Goal: Information Seeking & Learning: Learn about a topic

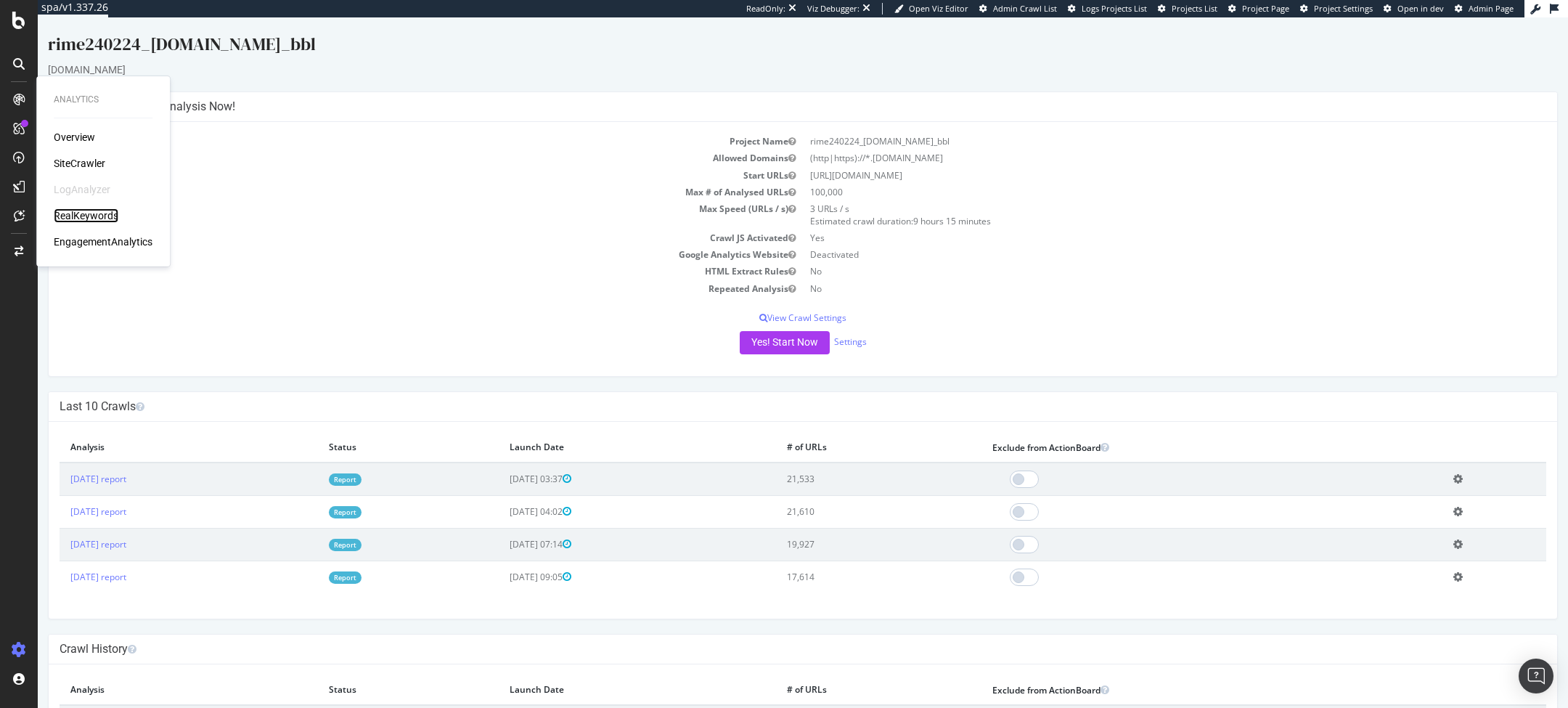
click at [85, 213] on div "RealKeywords" at bounding box center [85, 215] width 65 height 15
click at [75, 216] on div "RealKeywords" at bounding box center [85, 215] width 65 height 15
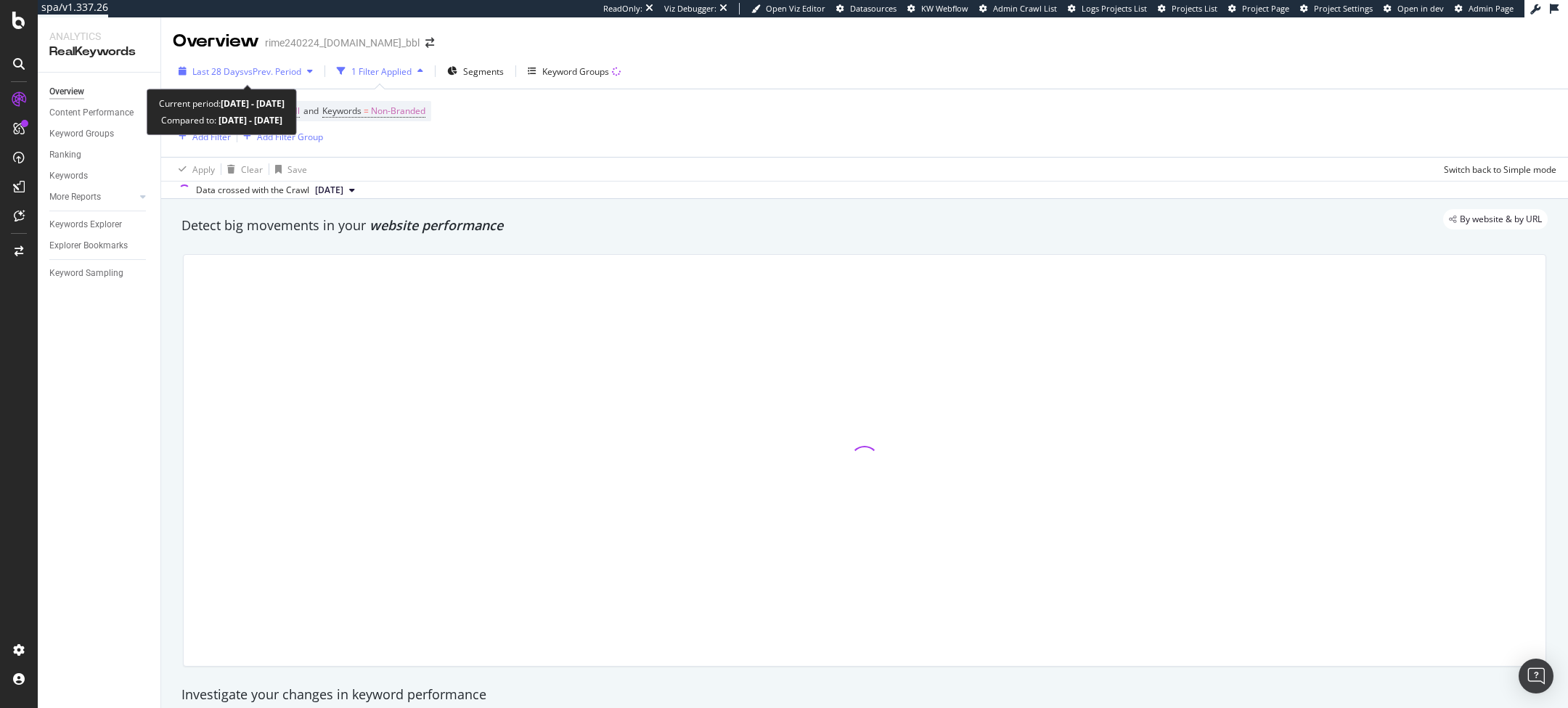
click at [274, 75] on span "vs Prev. Period" at bounding box center [272, 71] width 57 height 13
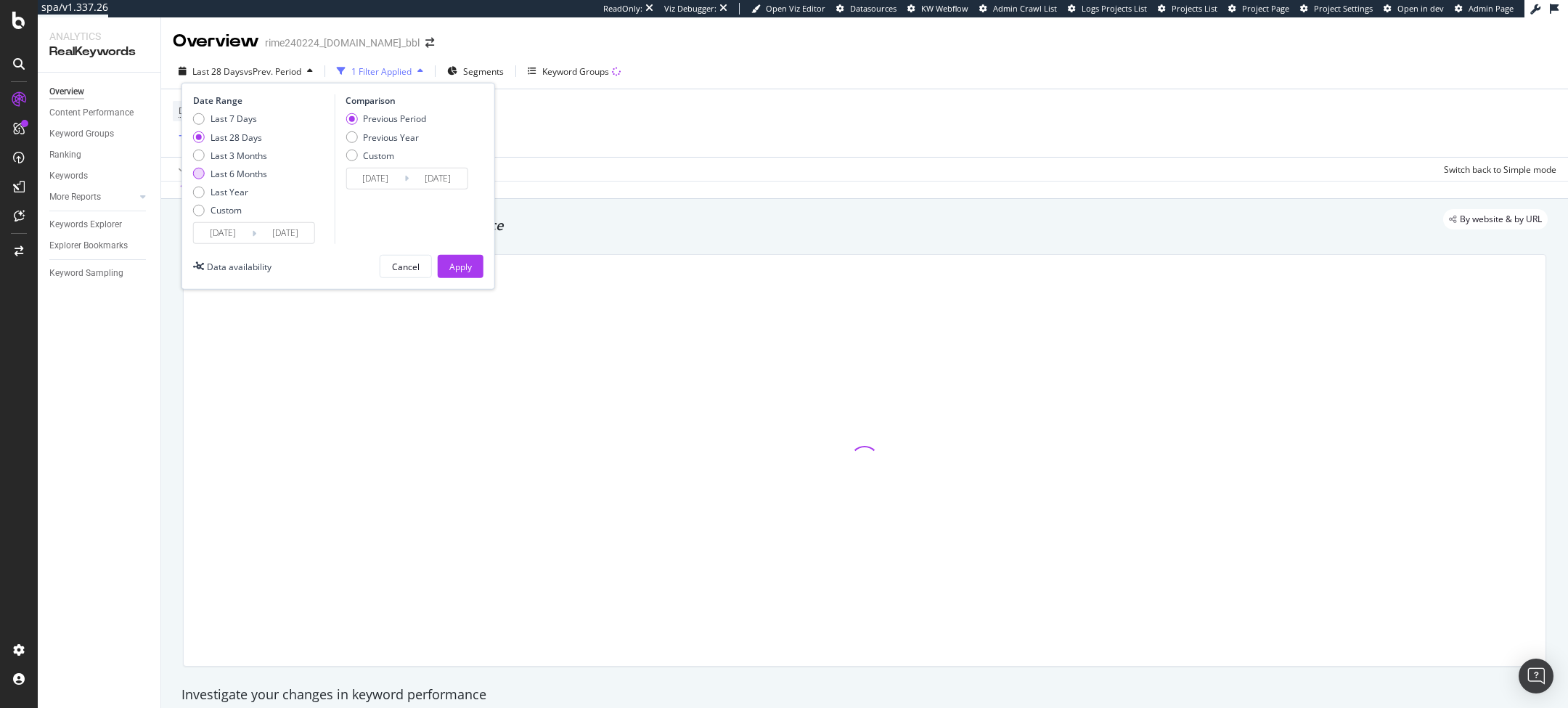
click at [217, 169] on div "Last 6 Months" at bounding box center [239, 174] width 56 height 13
type input "[DATE]"
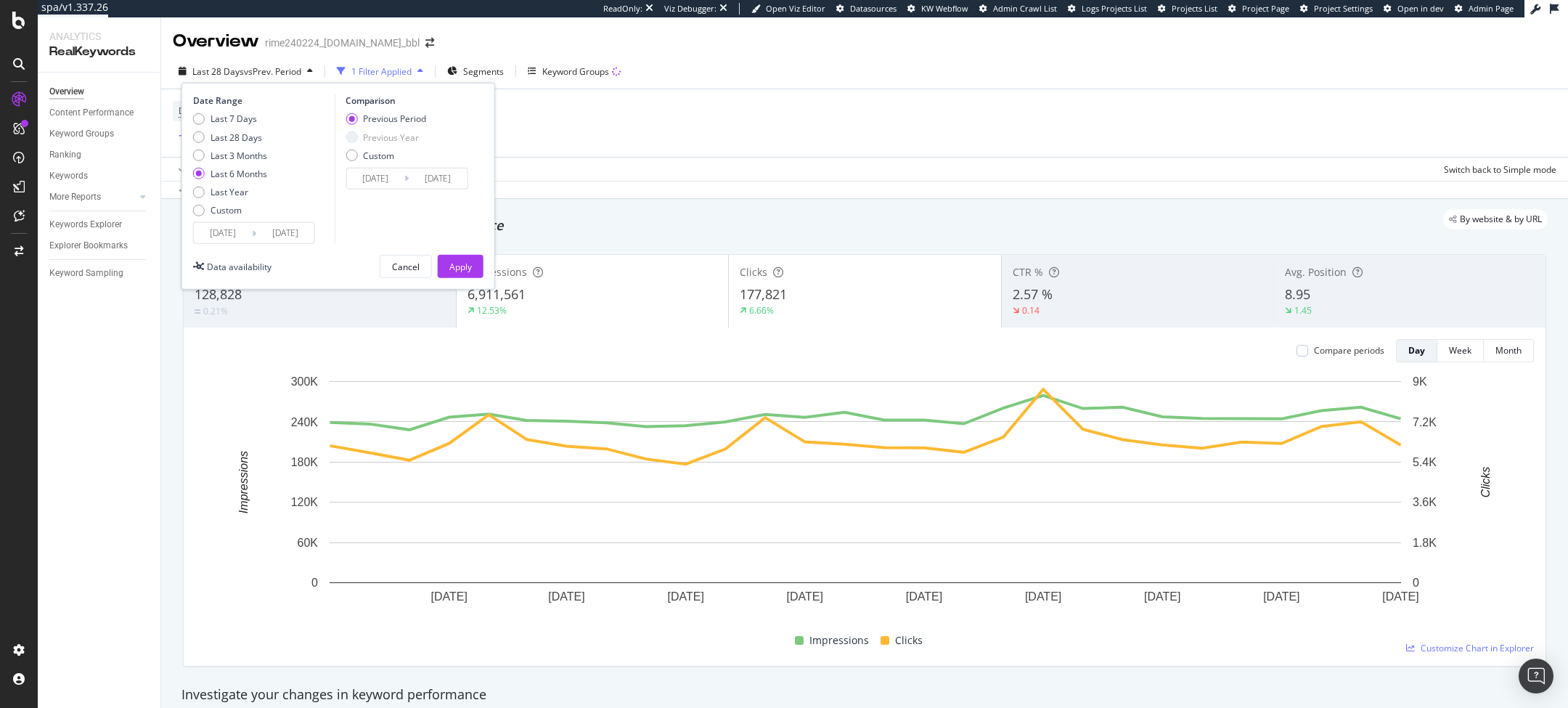
click at [245, 147] on div "Last 7 Days Last 28 Days Last 3 Months Last 6 Months Last Year Custom" at bounding box center [230, 167] width 74 height 110
click at [242, 156] on div "Last 3 Months" at bounding box center [239, 154] width 56 height 13
type input "2025/01/23"
type input "2024/10/24"
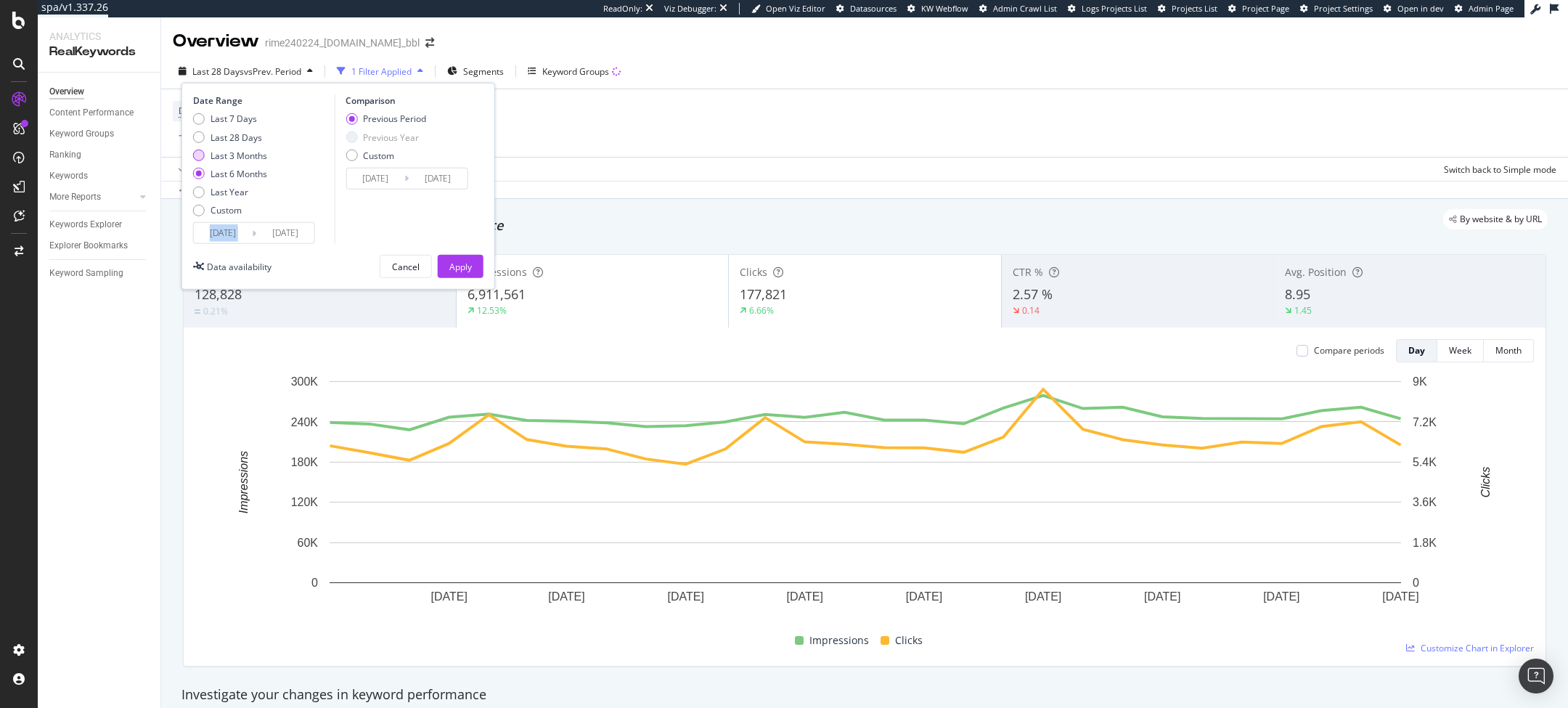
type input "2025/01/22"
click at [356, 140] on div "Previous Year" at bounding box center [351, 137] width 12 height 12
type input "2024/01/25"
type input "2024/04/23"
click at [474, 278] on div "Date Range Last 7 Days Last 28 Days Last 3 Months Last 6 Months Last Year Custo…" at bounding box center [337, 185] width 313 height 207
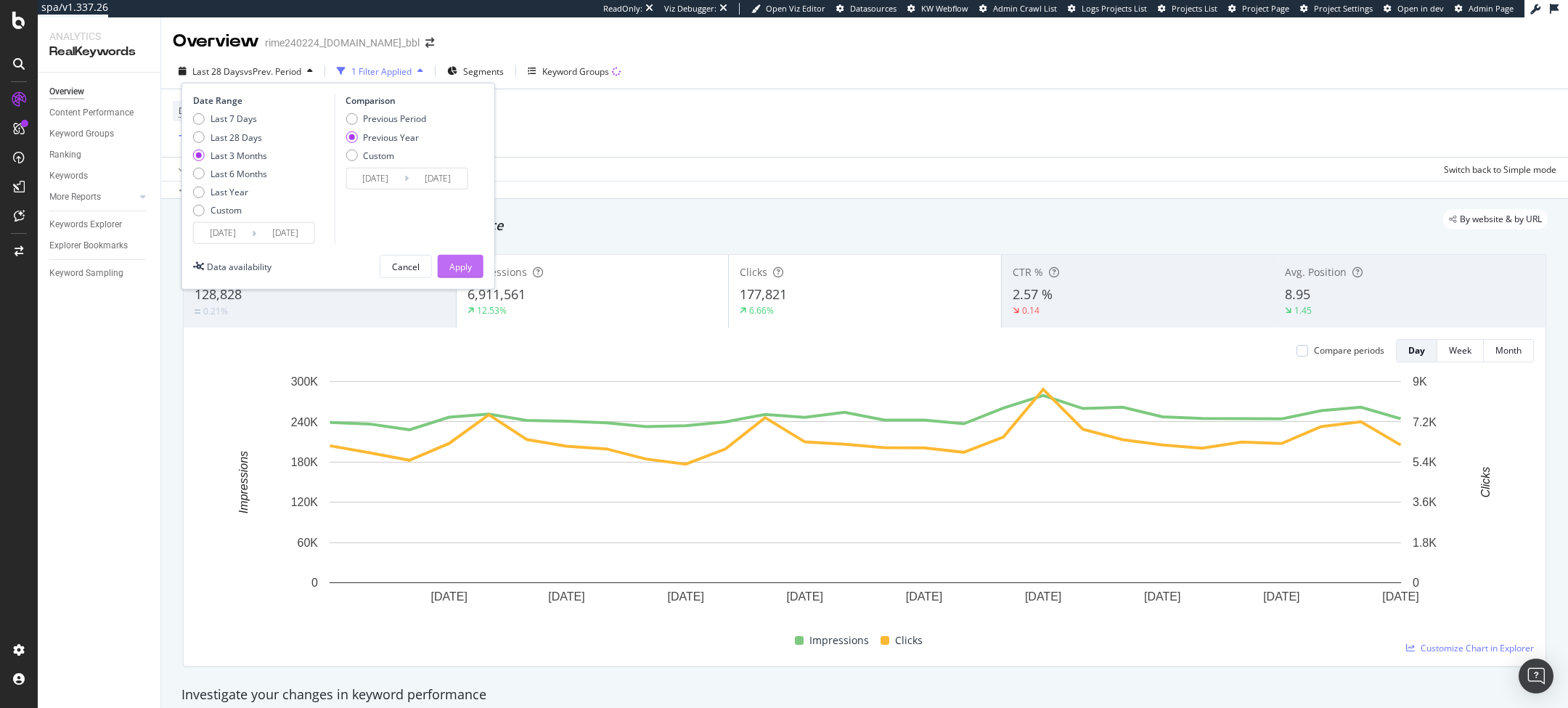
click at [465, 267] on div "Apply" at bounding box center [460, 266] width 22 height 13
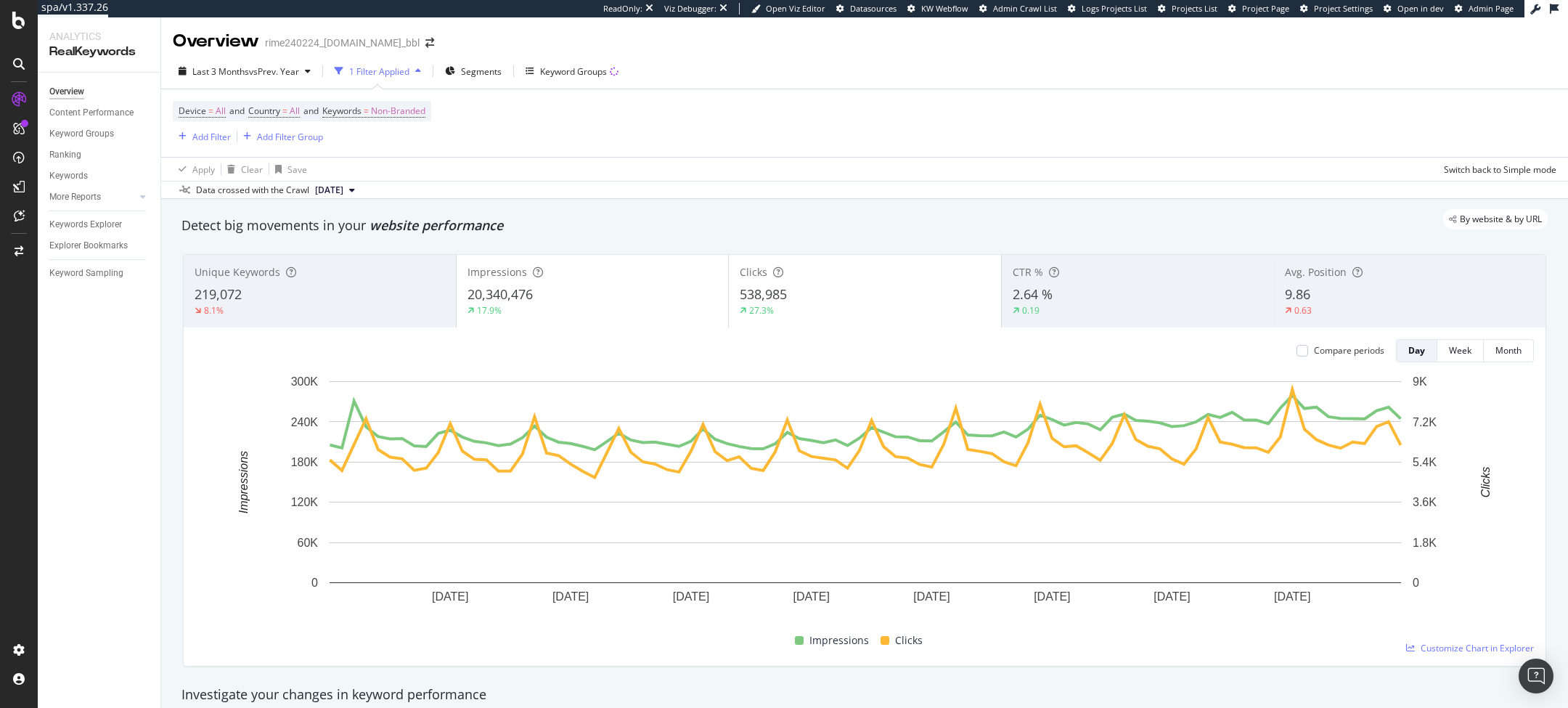
click at [578, 287] on div "20,340,476" at bounding box center [592, 294] width 250 height 18
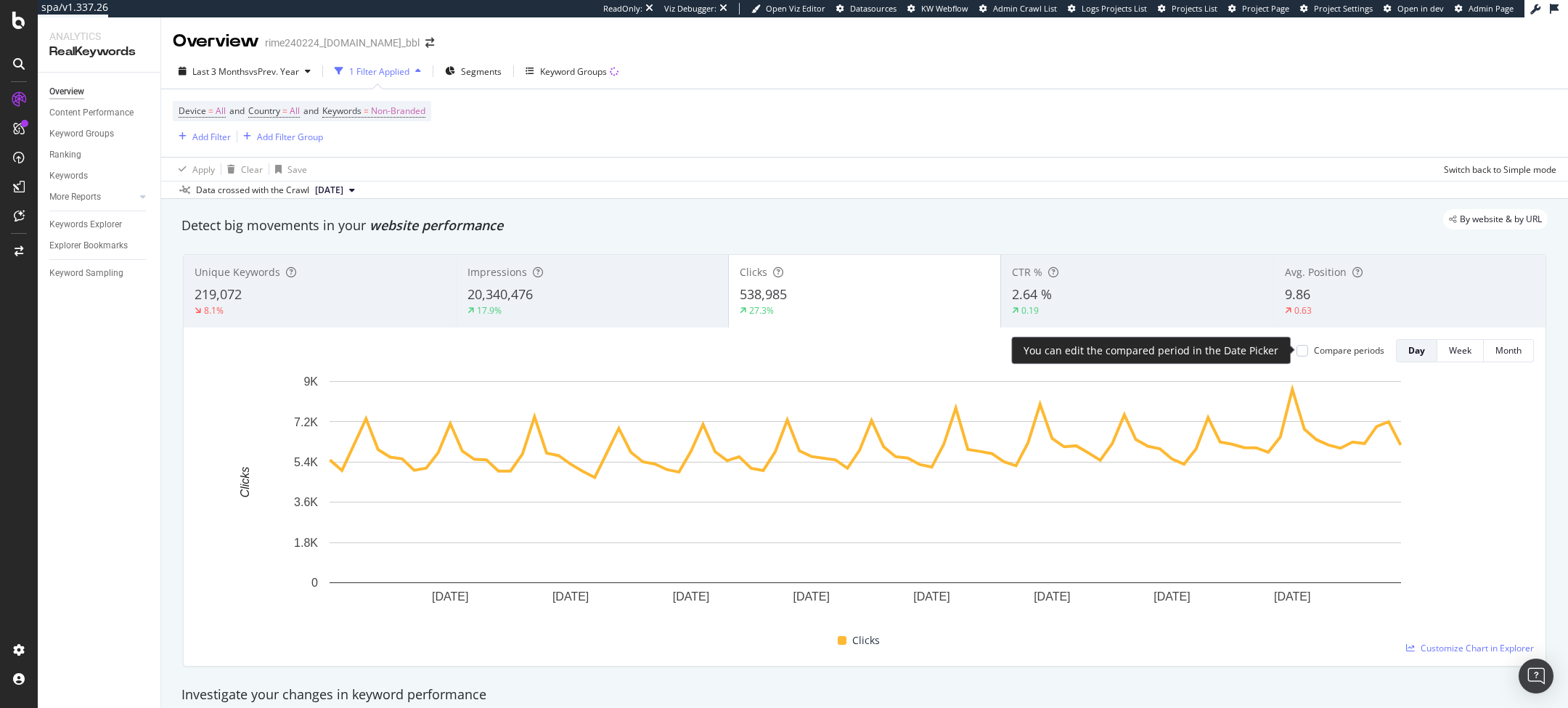
click at [1044, 355] on div "Compare periods" at bounding box center [1349, 350] width 71 height 13
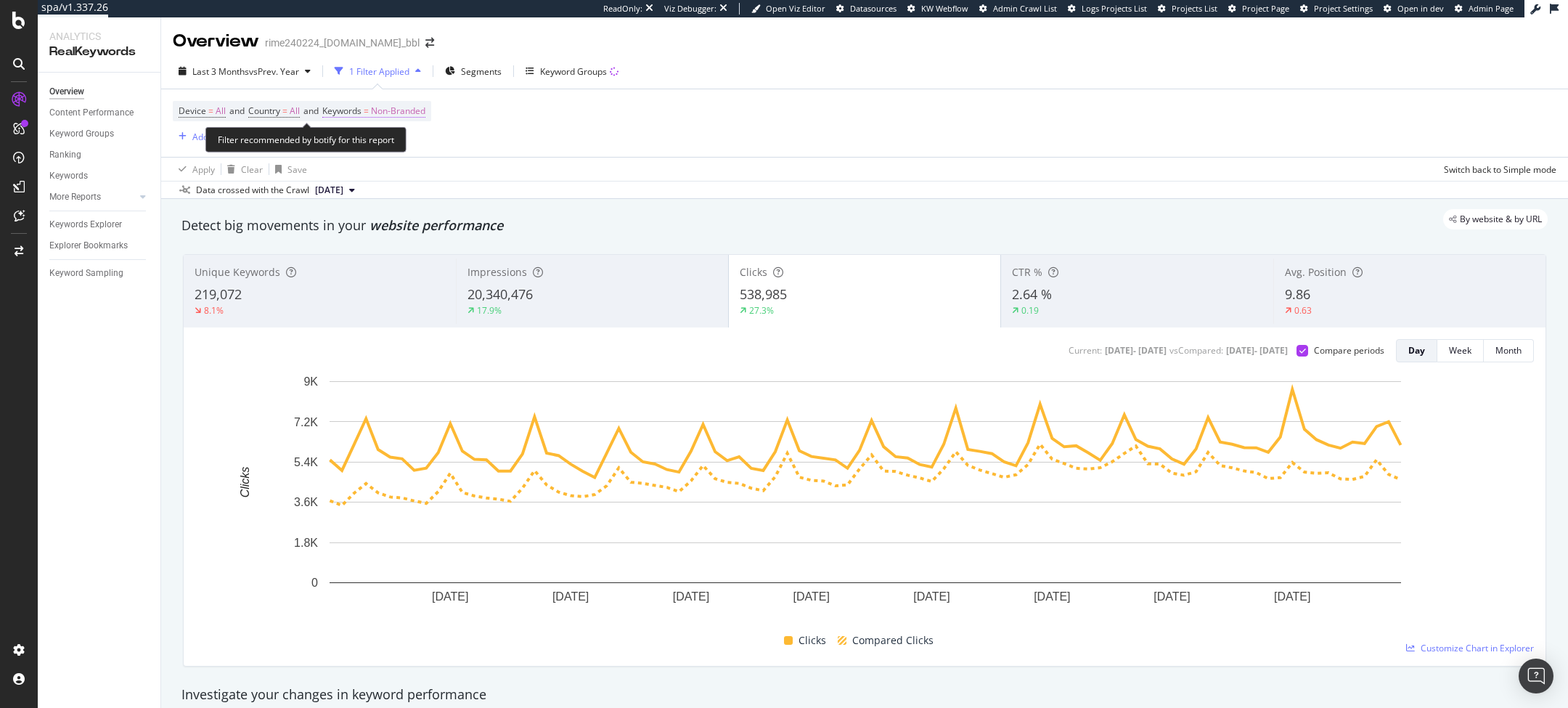
click at [422, 112] on span "Non-Branded" at bounding box center [398, 111] width 54 height 20
click at [384, 134] on div "Non-Branded" at bounding box center [382, 145] width 78 height 21
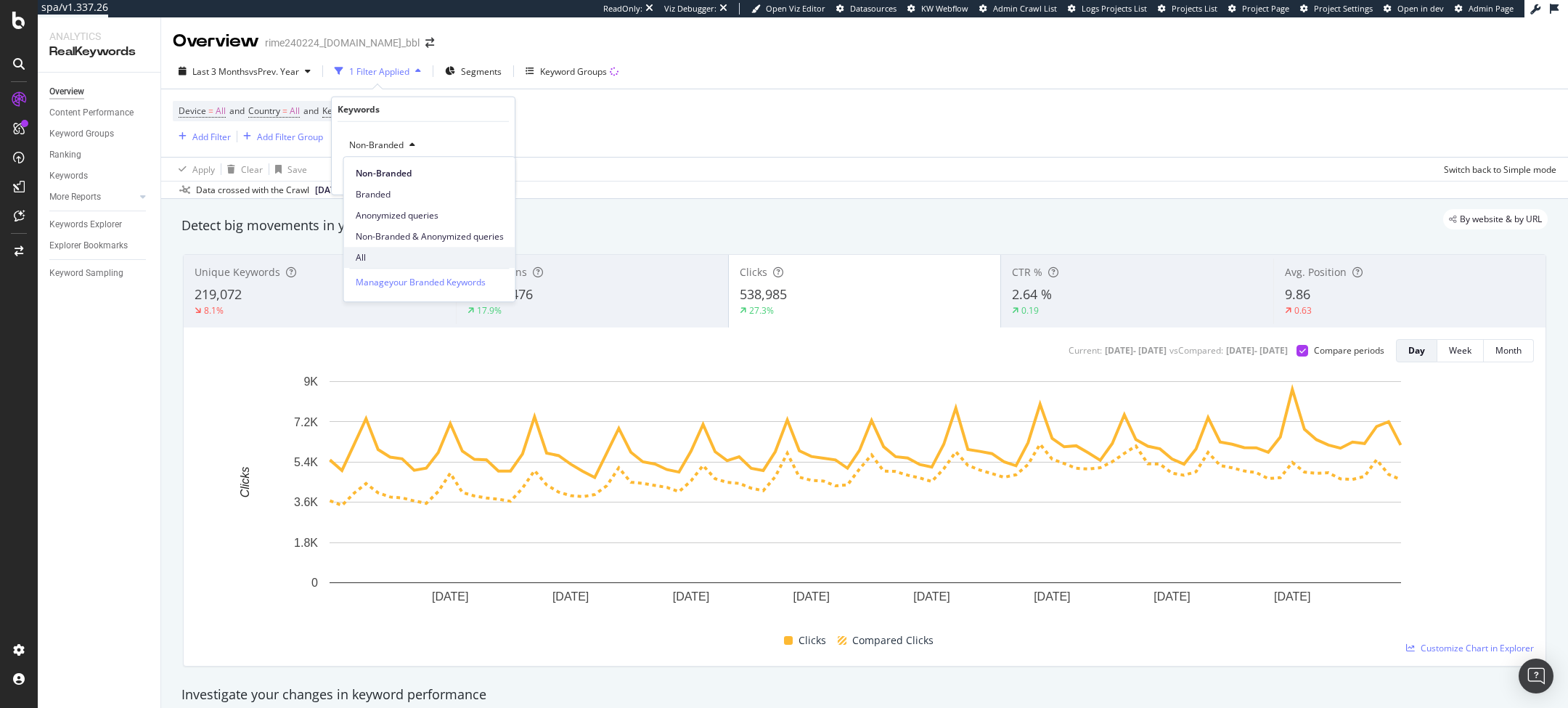
click at [383, 255] on span "All" at bounding box center [430, 257] width 148 height 13
click at [480, 167] on div "All Cancel Add filter Apply" at bounding box center [423, 158] width 183 height 73
click at [482, 173] on div "Apply" at bounding box center [491, 175] width 22 height 13
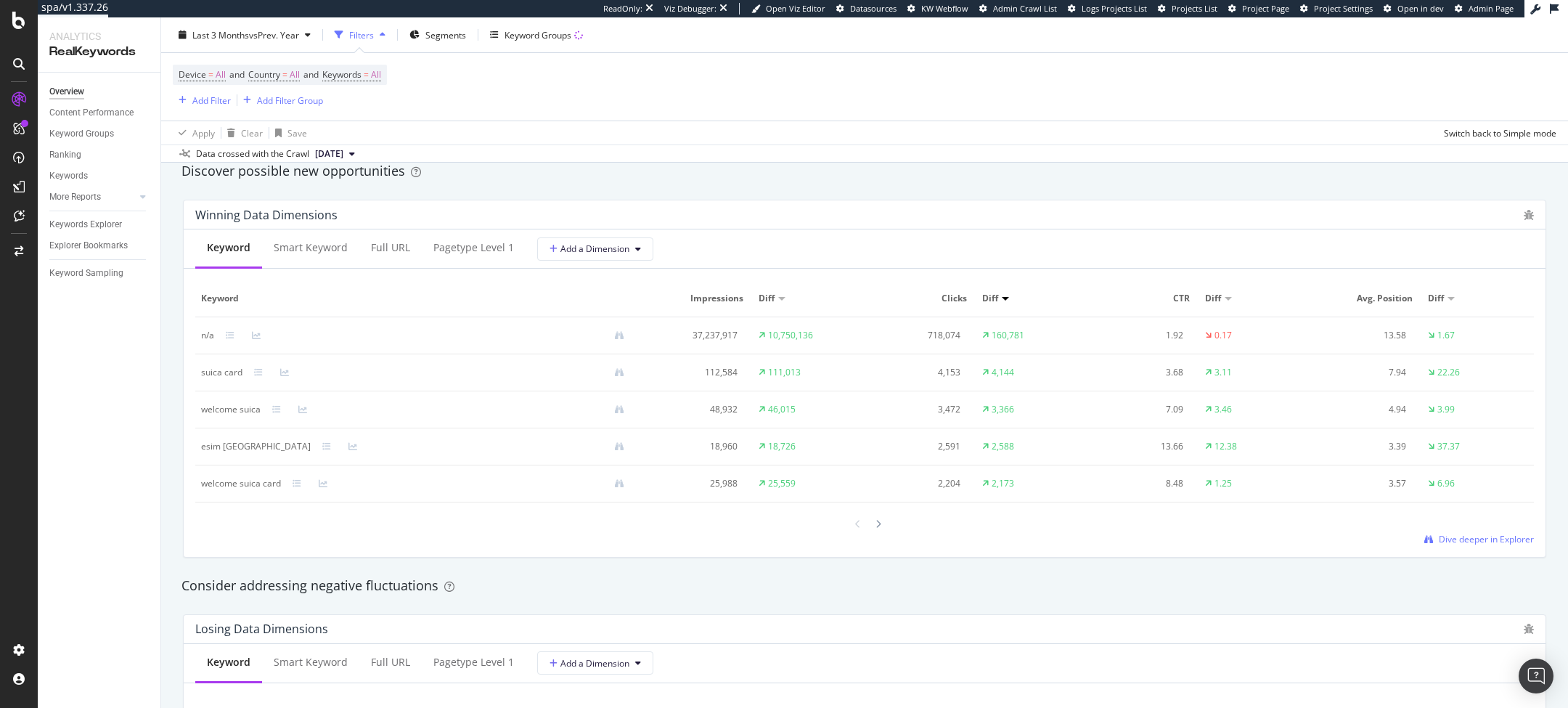
scroll to position [1276, 0]
click at [880, 471] on div at bounding box center [878, 523] width 13 height 19
click at [856, 471] on icon at bounding box center [858, 524] width 6 height 9
click at [310, 229] on div "Smart Keyword" at bounding box center [310, 247] width 97 height 40
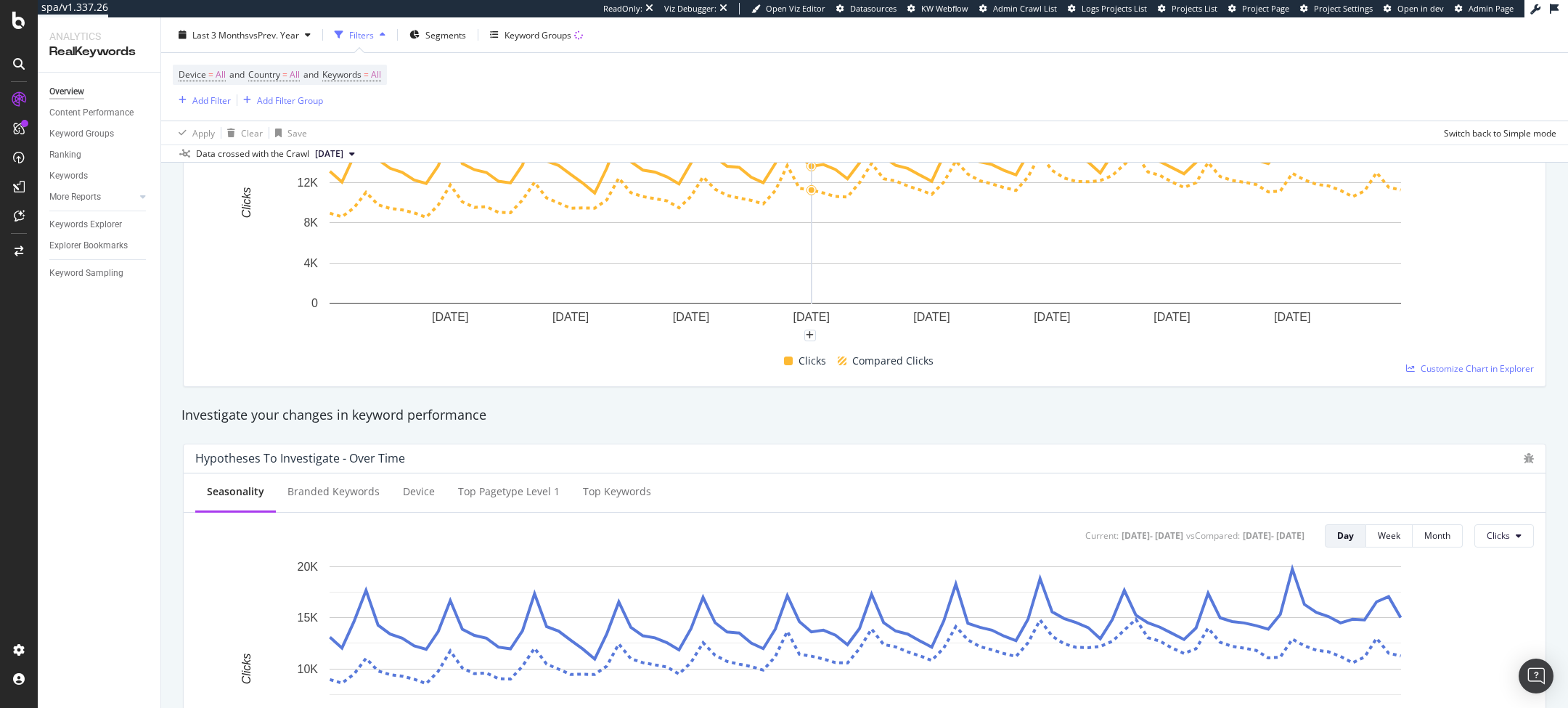
scroll to position [0, 0]
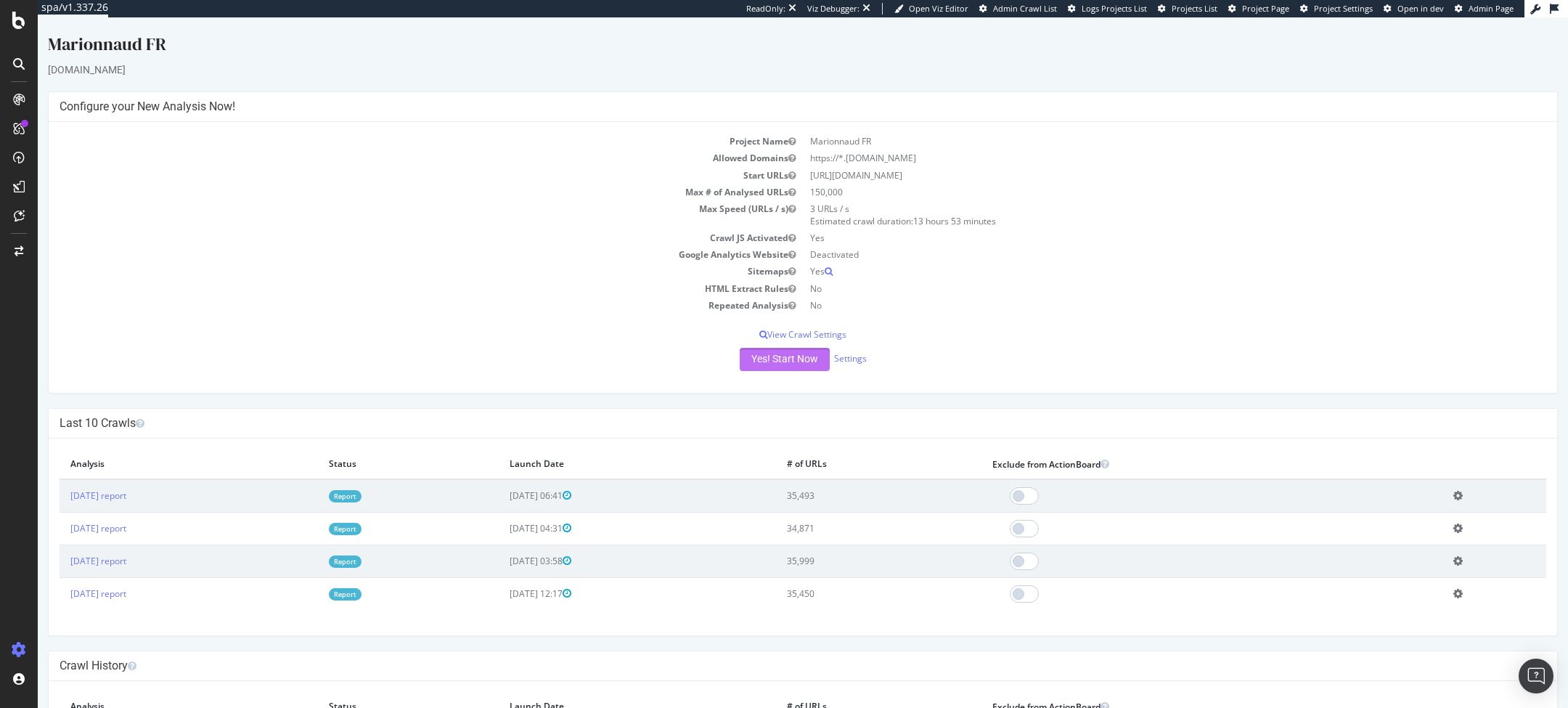
click at [792, 356] on button "Yes! Start Now" at bounding box center [784, 359] width 90 height 23
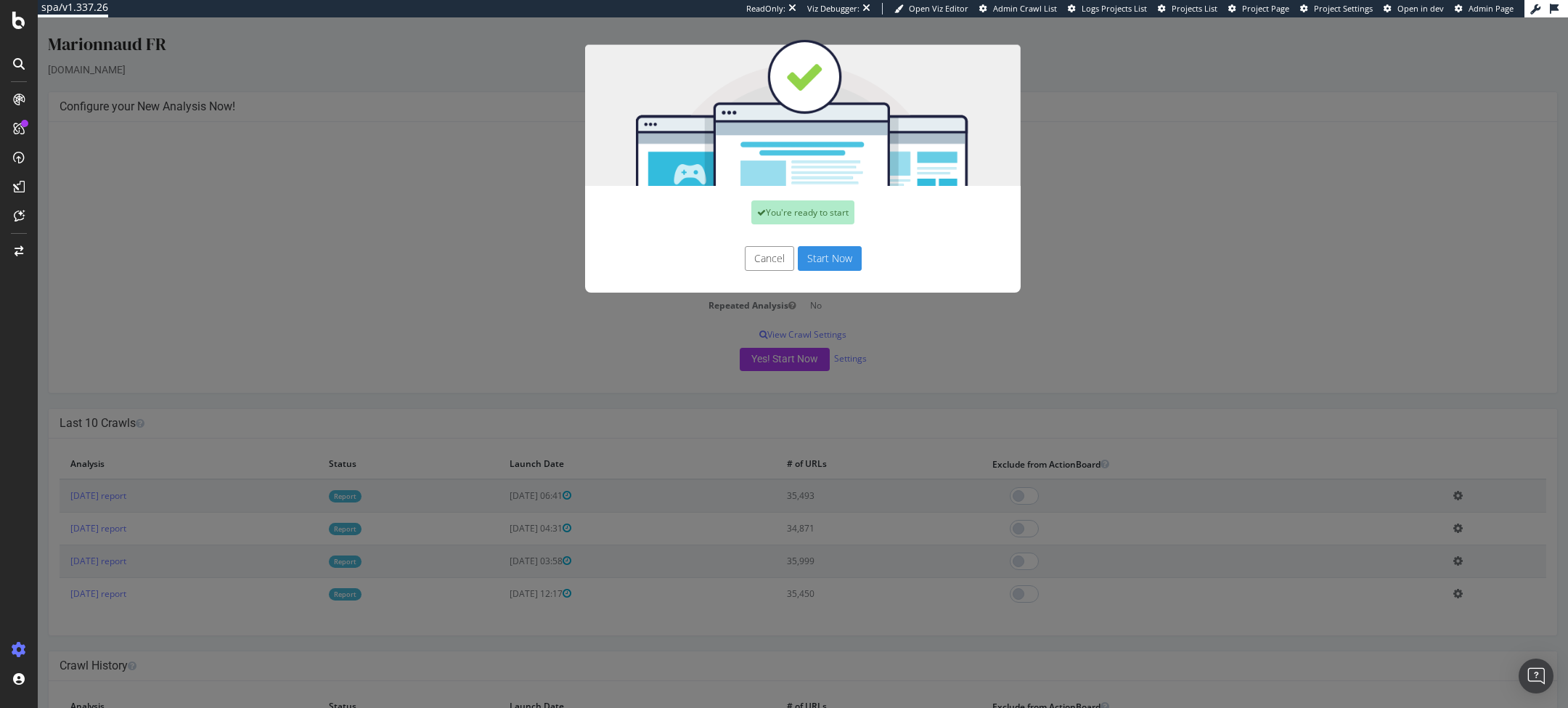
click at [817, 262] on button "Start Now" at bounding box center [830, 258] width 64 height 24
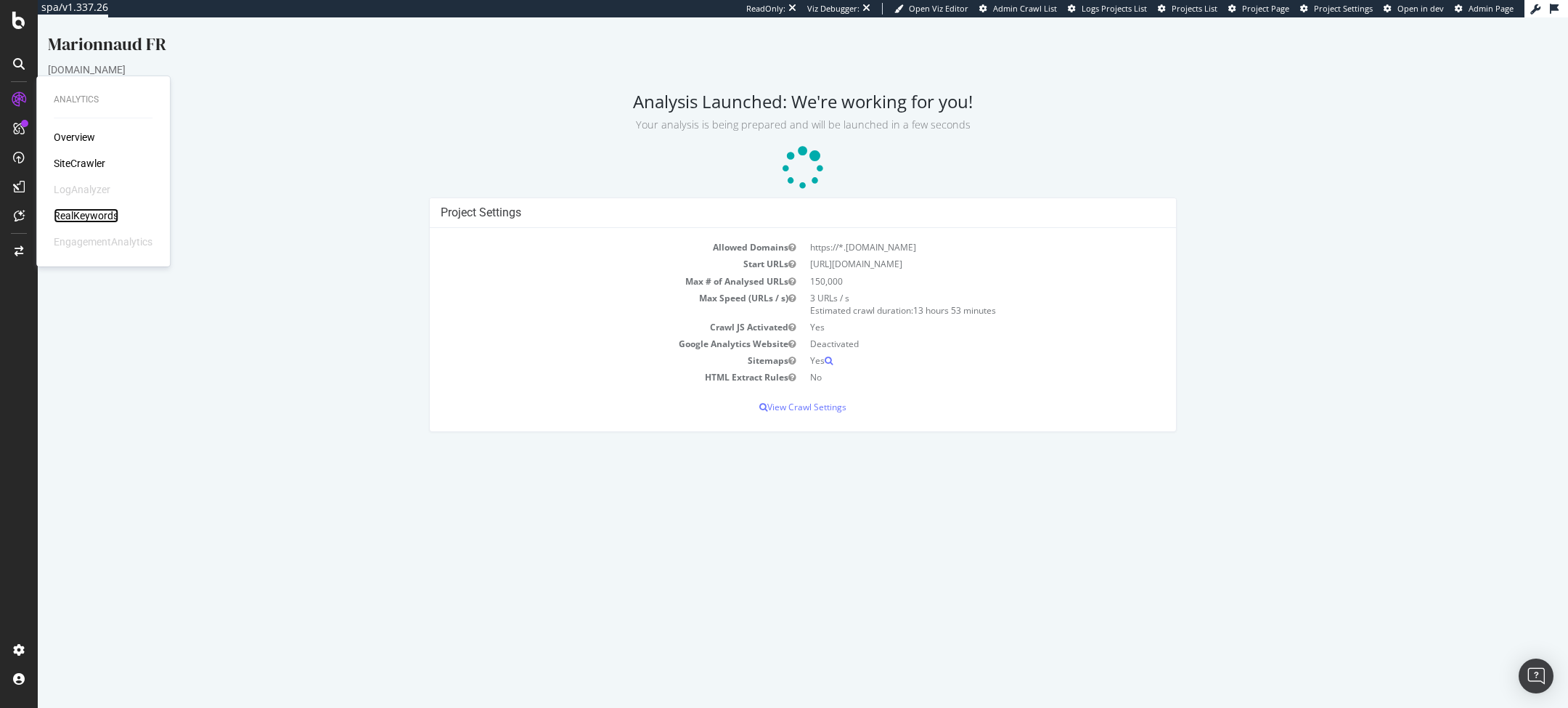
click at [84, 215] on div "RealKeywords" at bounding box center [85, 215] width 65 height 15
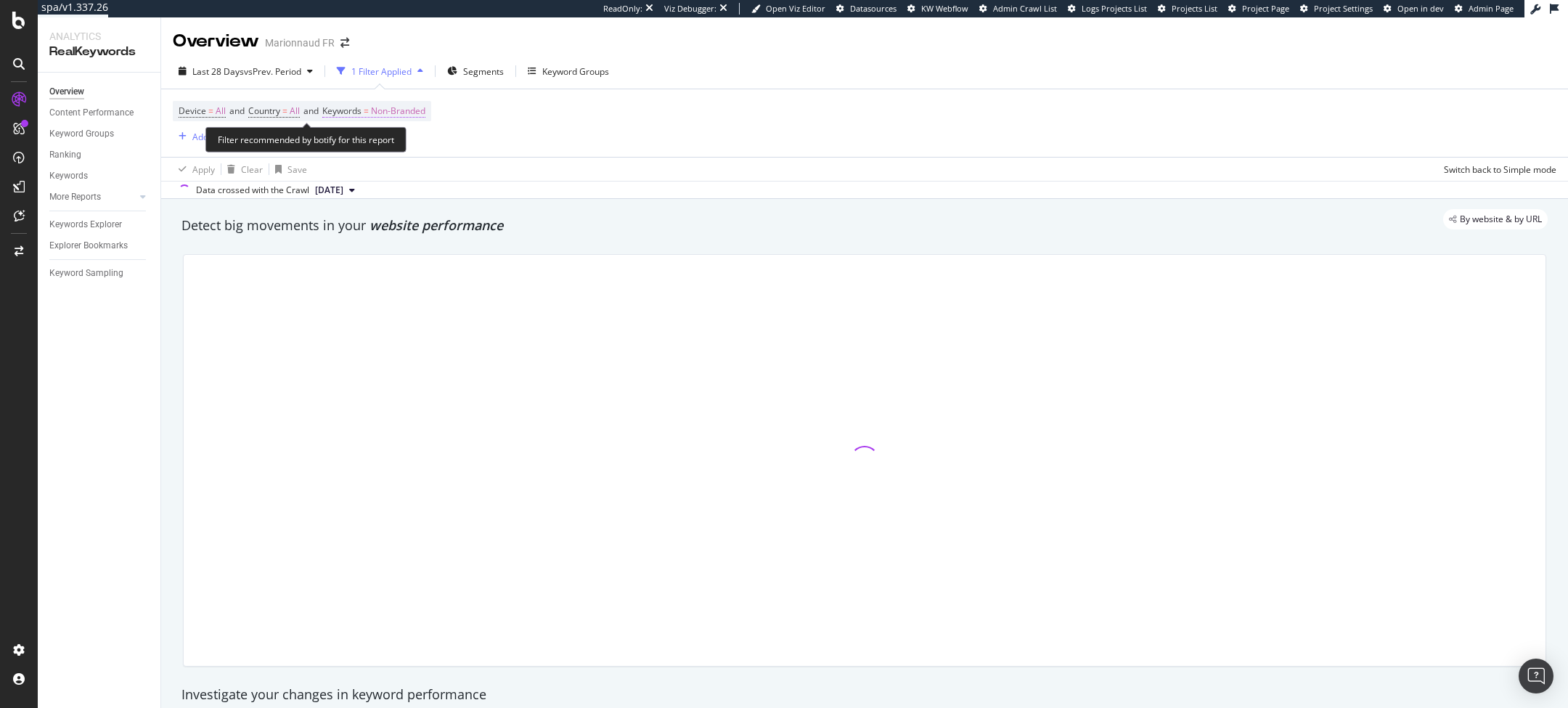
click at [370, 107] on span "Keywords = Non-Branded" at bounding box center [373, 111] width 103 height 13
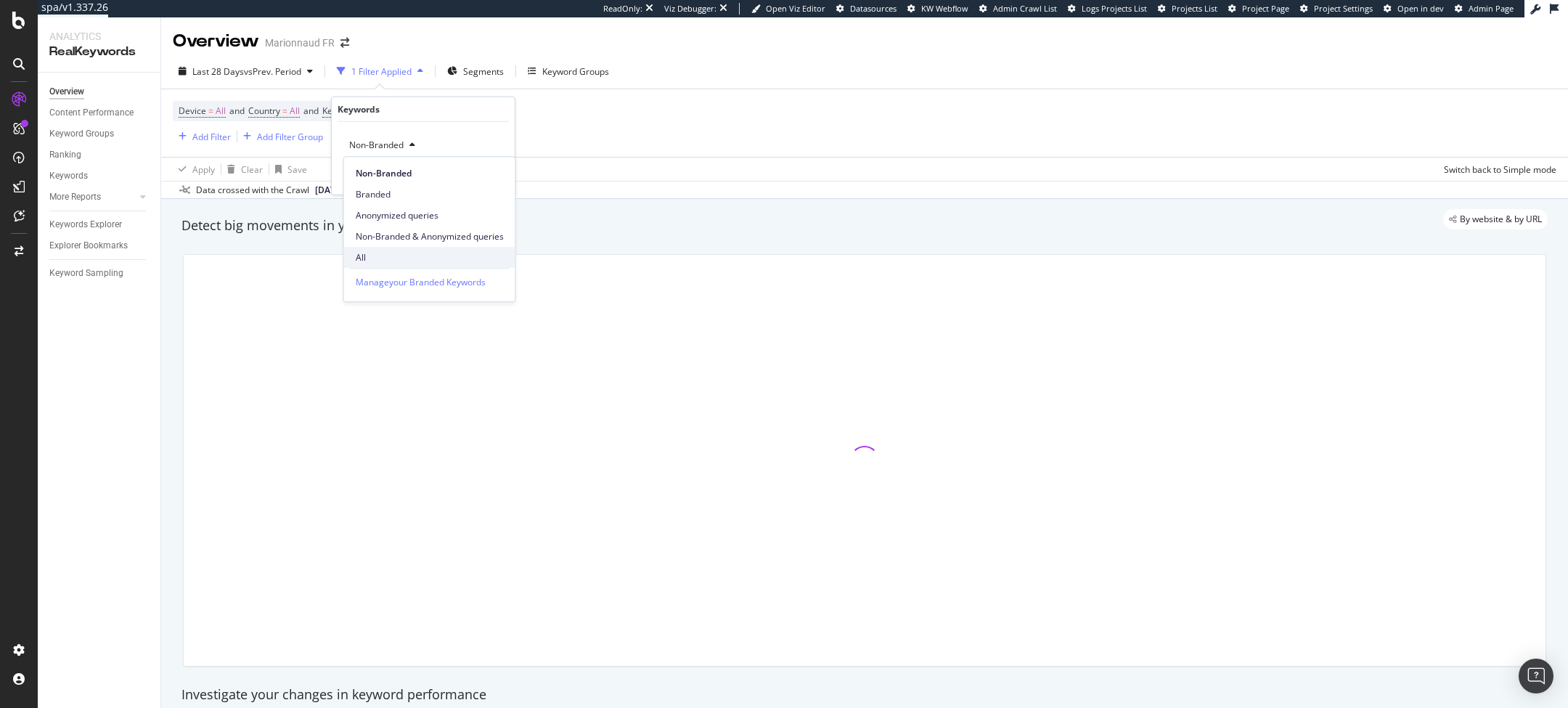
click at [380, 259] on span "All" at bounding box center [430, 257] width 148 height 13
click at [477, 174] on div "button" at bounding box center [470, 176] width 19 height 9
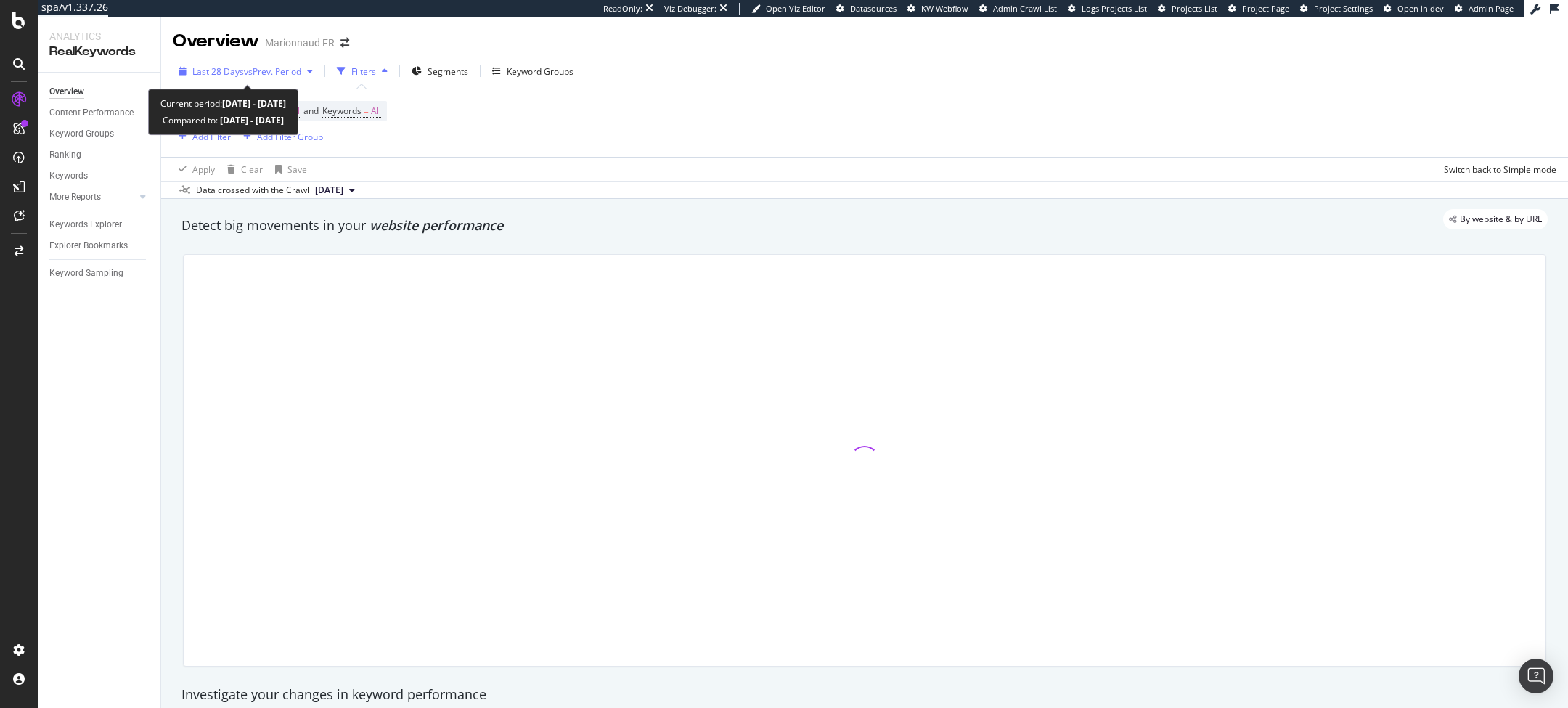
click at [238, 65] on span "Last 28 Days" at bounding box center [217, 71] width 51 height 13
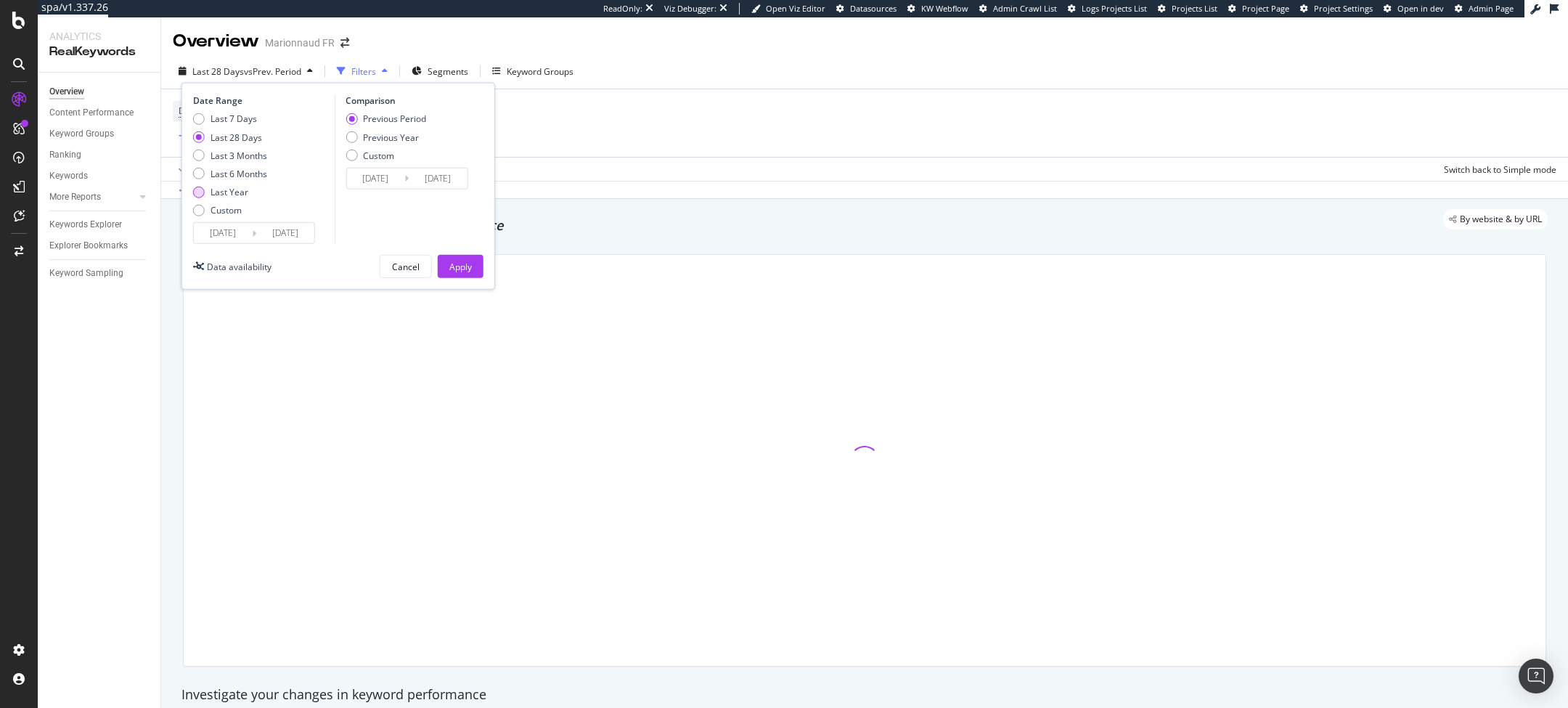
click at [227, 195] on div "Last Year" at bounding box center [229, 192] width 38 height 13
type input "[DATE]"
click at [467, 267] on div "Apply" at bounding box center [460, 266] width 22 height 13
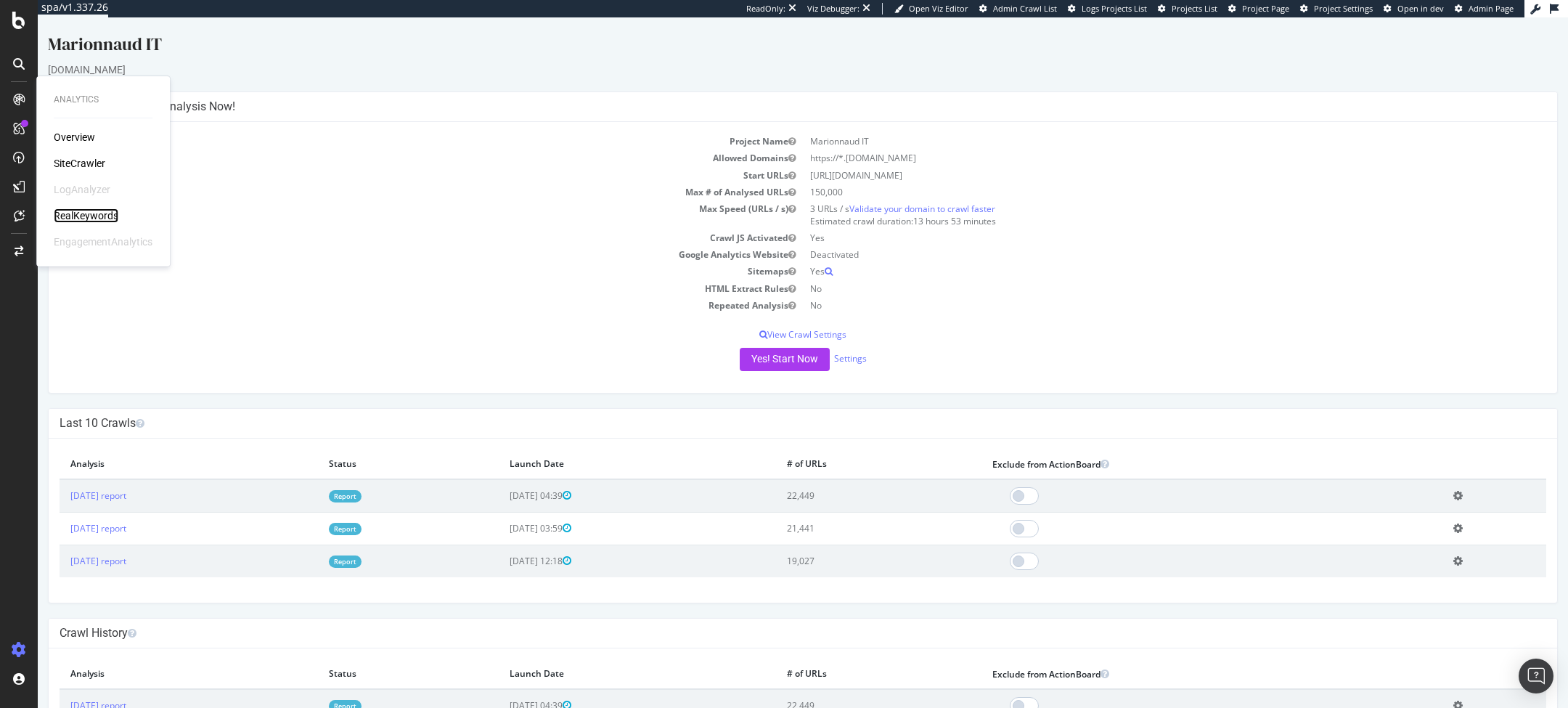
click at [103, 209] on div "RealKeywords" at bounding box center [85, 215] width 65 height 15
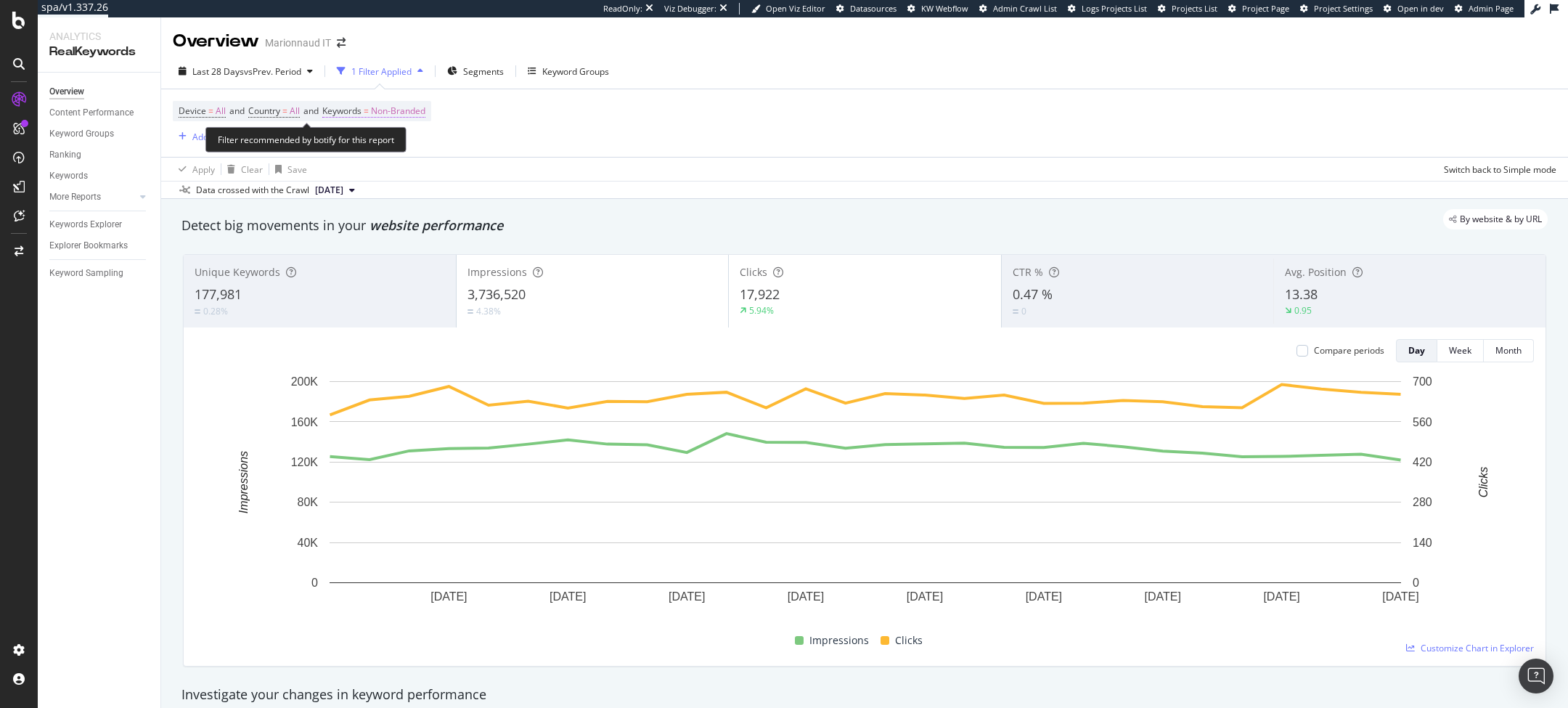
click at [411, 113] on span "Non-Branded" at bounding box center [398, 111] width 54 height 20
click at [385, 132] on div "Non-Branded Cancel Add filter Apply" at bounding box center [423, 158] width 183 height 73
click at [380, 141] on span "Non-Branded" at bounding box center [373, 145] width 60 height 13
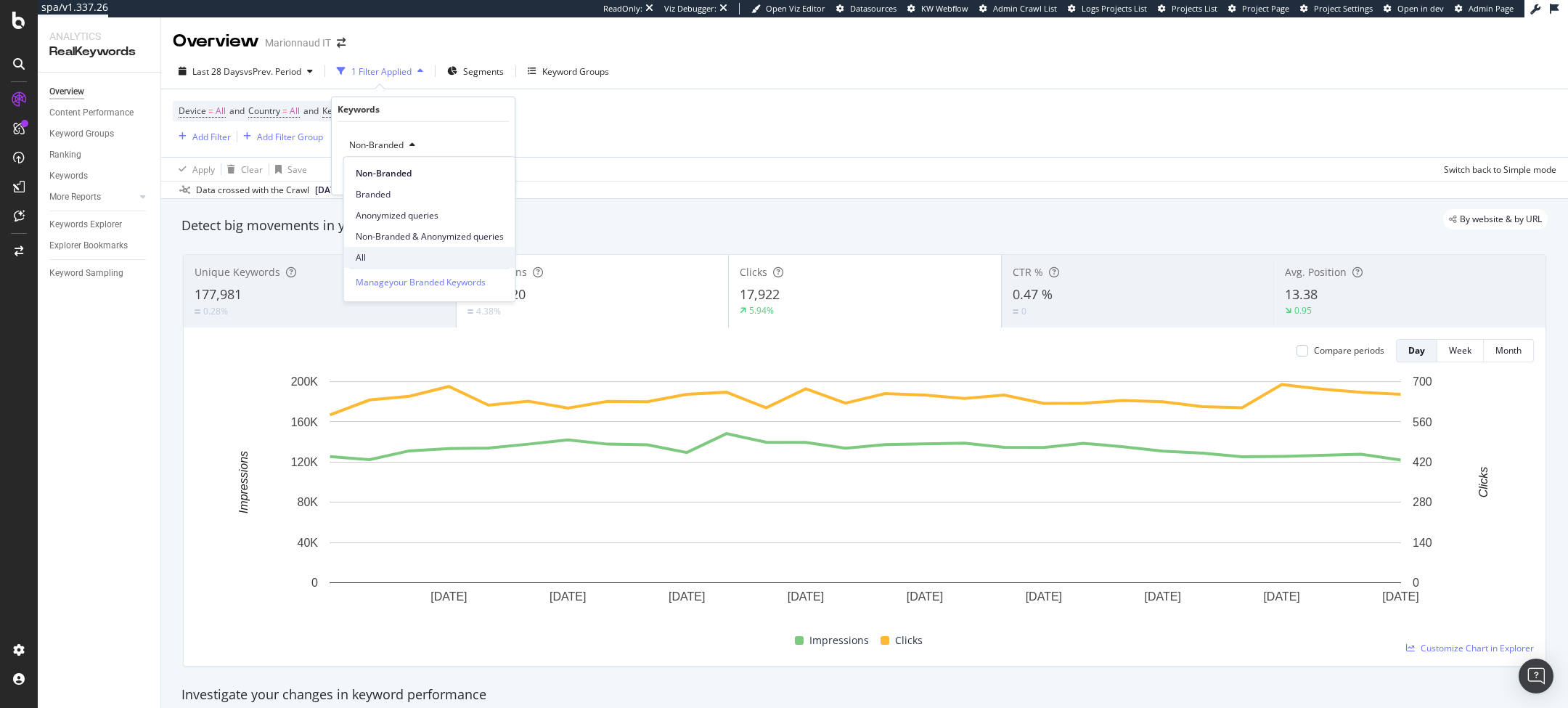
click at [372, 253] on span "All" at bounding box center [430, 257] width 148 height 13
click at [505, 169] on div "All Cancel Add filter Apply" at bounding box center [423, 158] width 183 height 73
click at [496, 172] on div "Apply" at bounding box center [491, 175] width 22 height 13
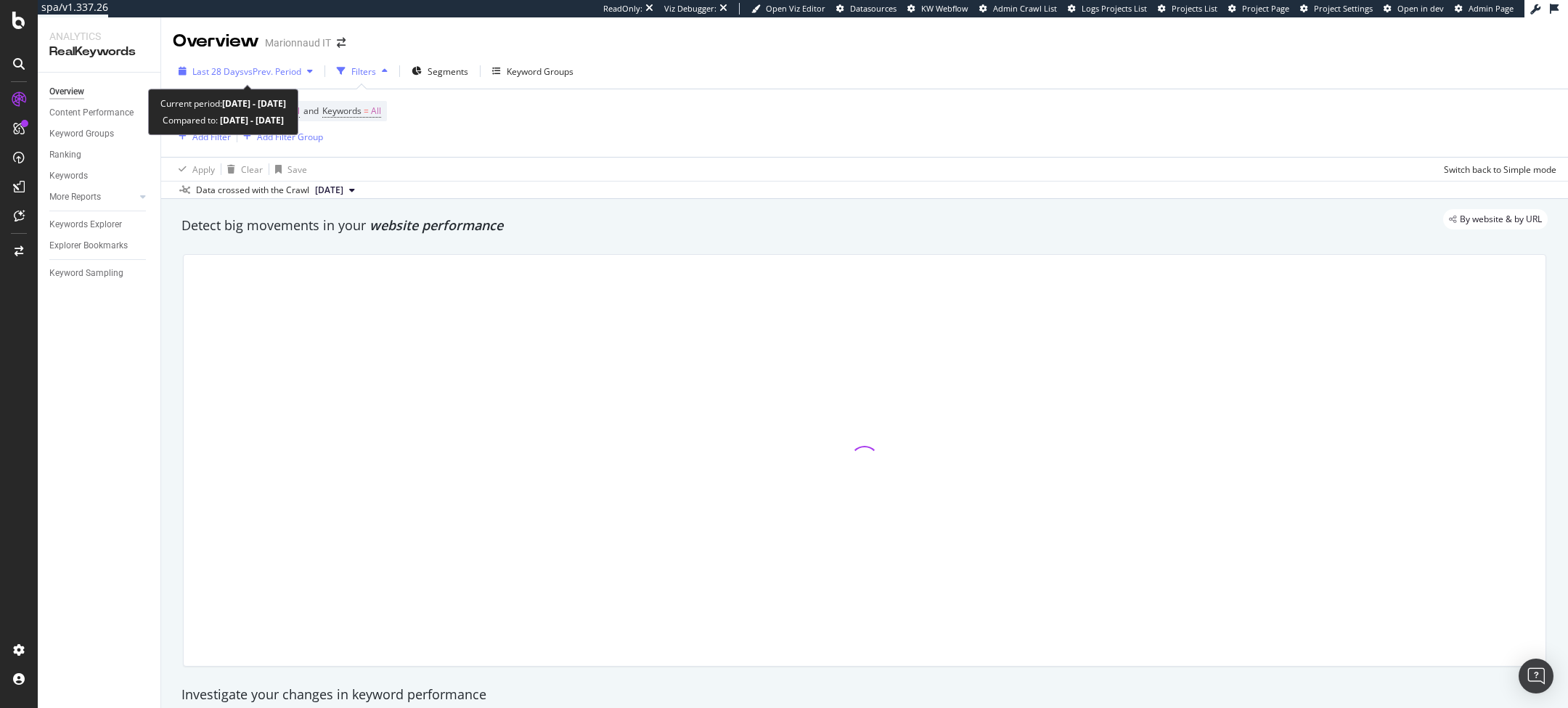
click at [273, 62] on div "Last 28 Days vs Prev. Period" at bounding box center [245, 71] width 145 height 21
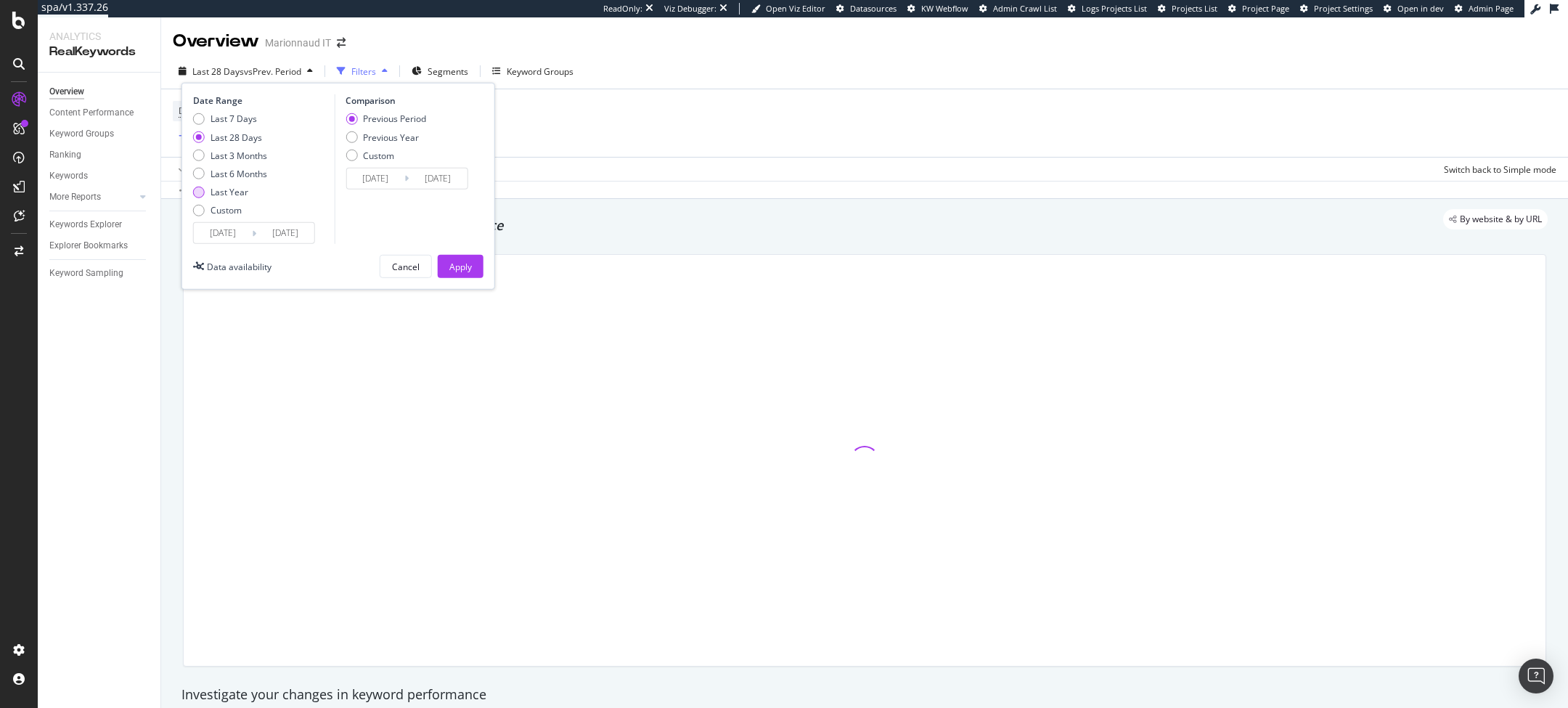
click at [229, 198] on div "Last Year" at bounding box center [229, 192] width 38 height 13
type input "[DATE]"
click at [454, 258] on div "Apply" at bounding box center [460, 266] width 22 height 21
